Goal: Task Accomplishment & Management: Manage account settings

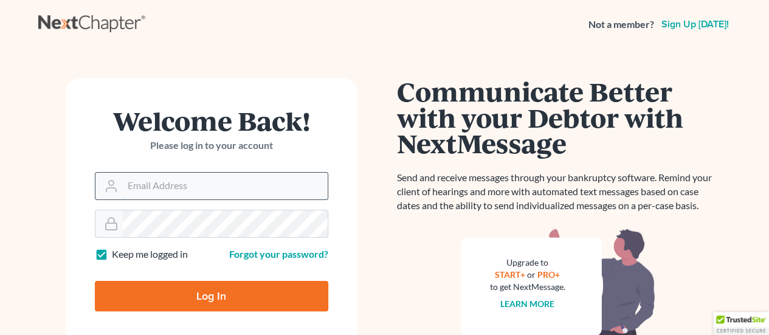
click at [181, 181] on input "Email Address" at bounding box center [225, 186] width 205 height 27
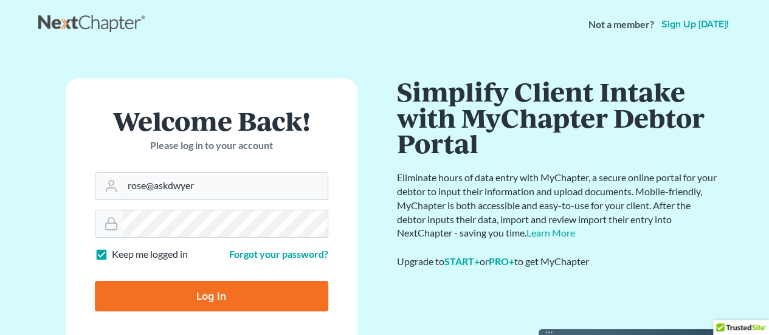
type input "[EMAIL_ADDRESS][DOMAIN_NAME]"
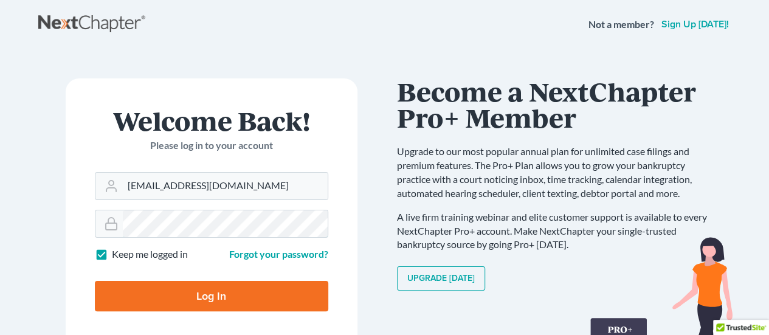
click at [95, 281] on input "Log In" at bounding box center [211, 296] width 233 height 30
type input "Thinking..."
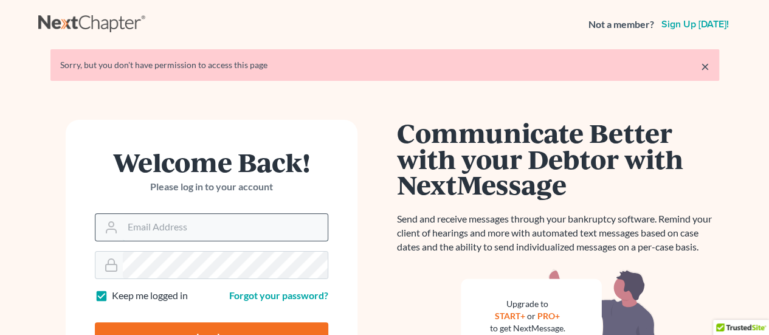
click at [308, 224] on input "Email Address" at bounding box center [225, 227] width 205 height 27
type input "[EMAIL_ADDRESS][DOMAIN_NAME]"
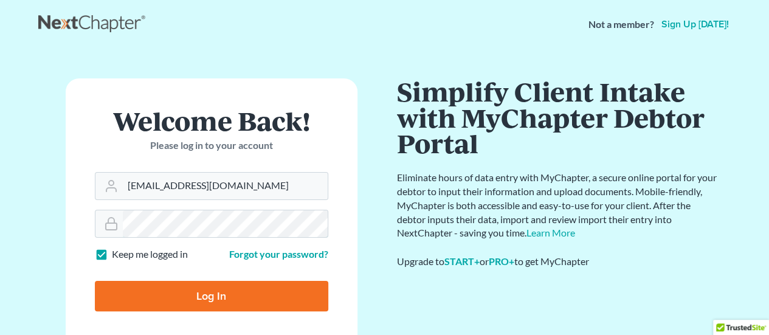
click at [95, 281] on input "Log In" at bounding box center [211, 296] width 233 height 30
type input "Thinking..."
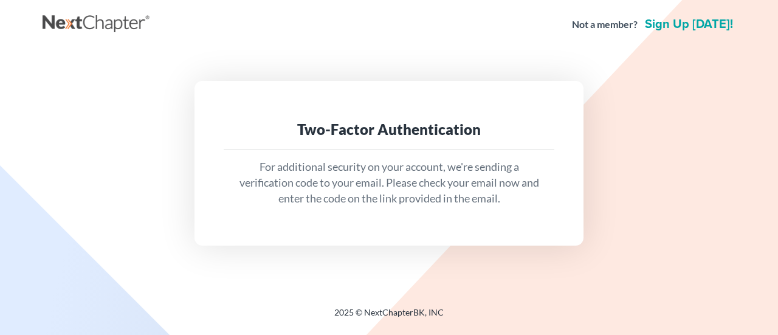
click at [435, 201] on p "For additional security on your account, we're sending a verification code to y…" at bounding box center [388, 182] width 311 height 47
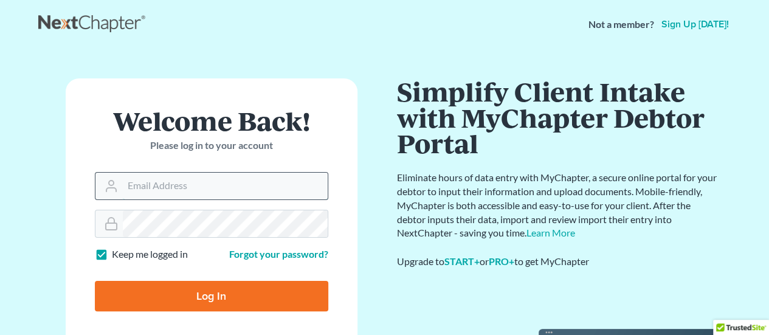
drag, startPoint x: 158, startPoint y: 190, endPoint x: 155, endPoint y: 174, distance: 15.5
click at [159, 190] on input "Email Address" at bounding box center [225, 186] width 205 height 27
type input "rose@askdwyer.com"
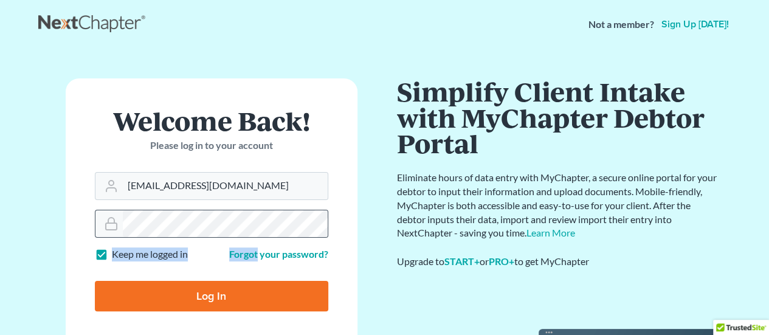
click at [256, 236] on form "Welcome Back! Please log in to your account Email Address rose@askdwyer.com Pas…" at bounding box center [212, 214] width 292 height 272
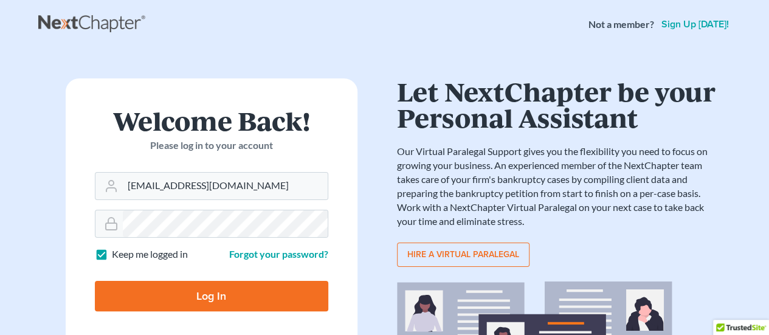
click at [227, 306] on input "Log In" at bounding box center [211, 296] width 233 height 30
type input "Thinking..."
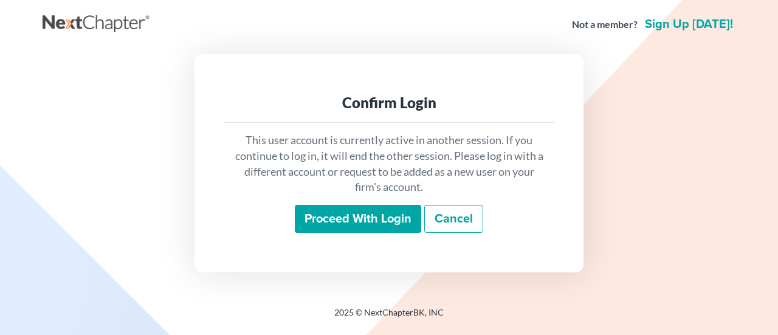
click at [344, 213] on input "Proceed with login" at bounding box center [358, 219] width 126 height 28
